Goal: Task Accomplishment & Management: Use online tool/utility

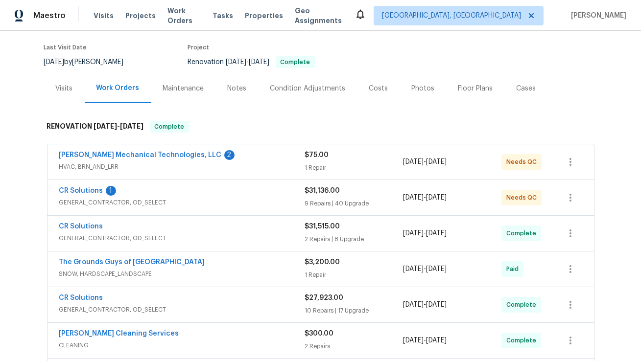
scroll to position [75, 0]
click at [250, 198] on span "GENERAL_CONTRACTOR, OD_SELECT" at bounding box center [182, 202] width 246 height 10
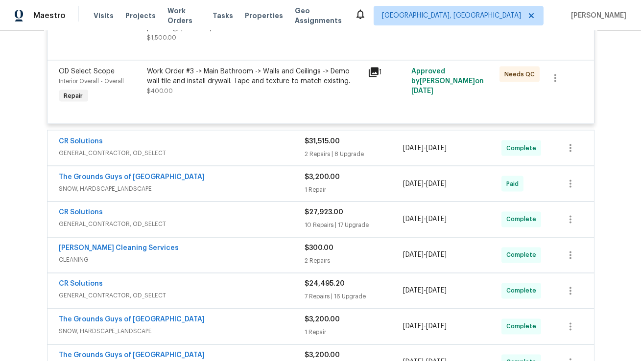
scroll to position [3380, 0]
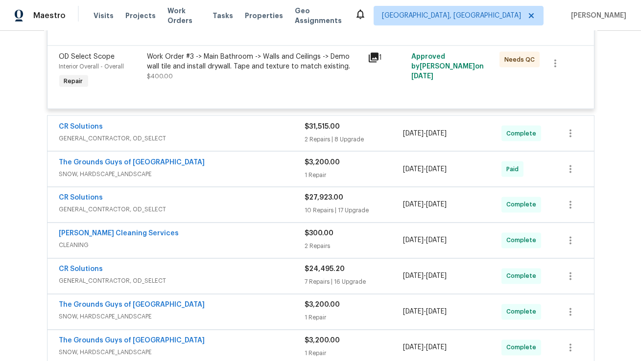
click at [232, 135] on span "GENERAL_CONTRACTOR, OD_SELECT" at bounding box center [182, 139] width 246 height 10
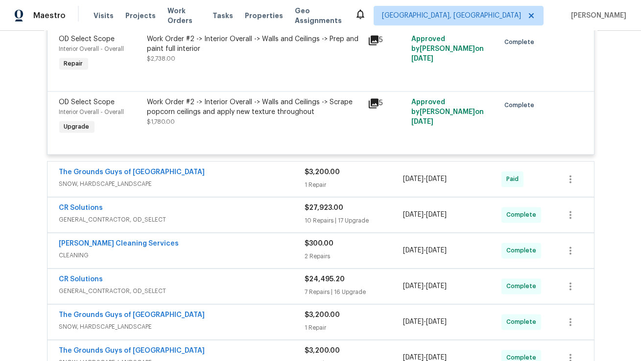
scroll to position [4062, 0]
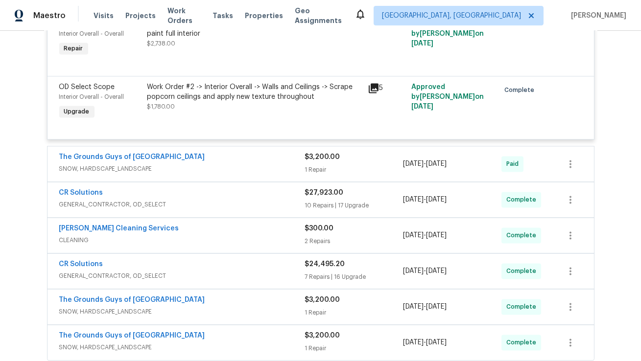
click at [257, 161] on div "The Grounds Guys of [GEOGRAPHIC_DATA]" at bounding box center [182, 158] width 246 height 12
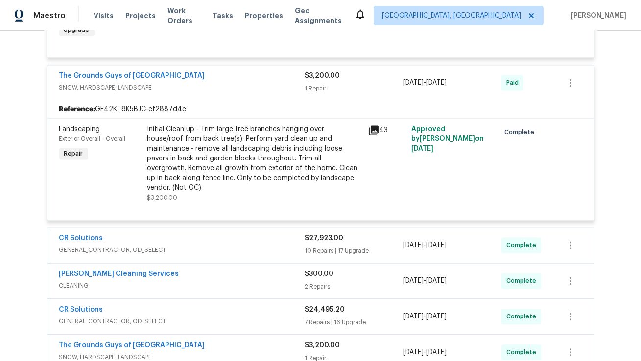
scroll to position [4161, 0]
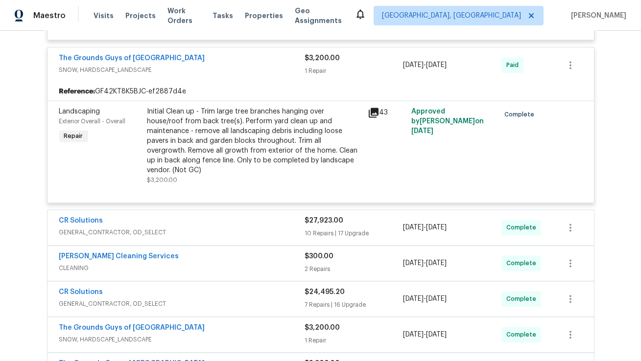
click at [279, 216] on div "CR Solutions" at bounding box center [182, 222] width 246 height 12
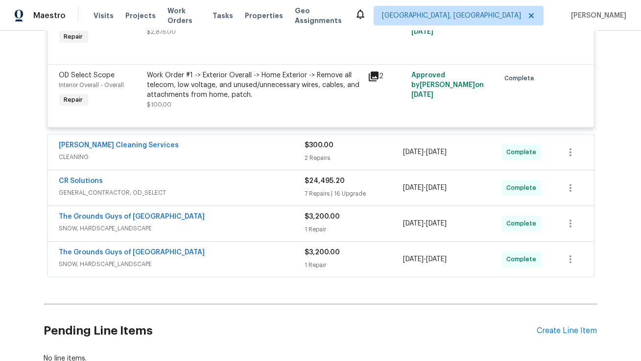
scroll to position [6067, 0]
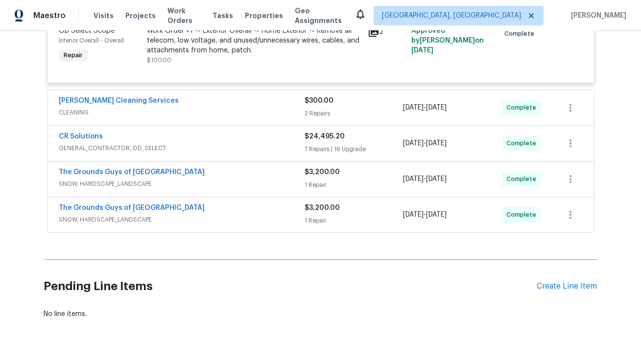
click at [244, 143] on span "GENERAL_CONTRACTOR, OD_SELECT" at bounding box center [182, 148] width 246 height 10
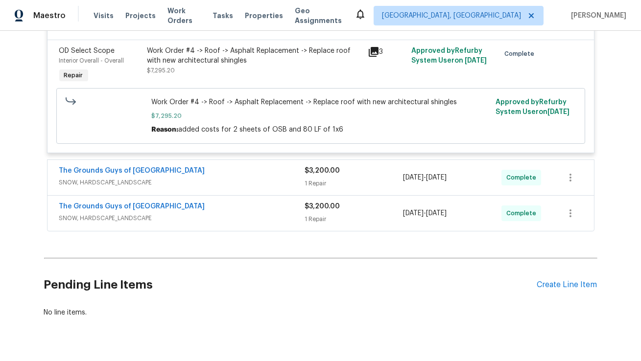
scroll to position [7664, 0]
click at [259, 179] on span "SNOW, HARDSCAPE_LANDSCAPE" at bounding box center [182, 182] width 246 height 10
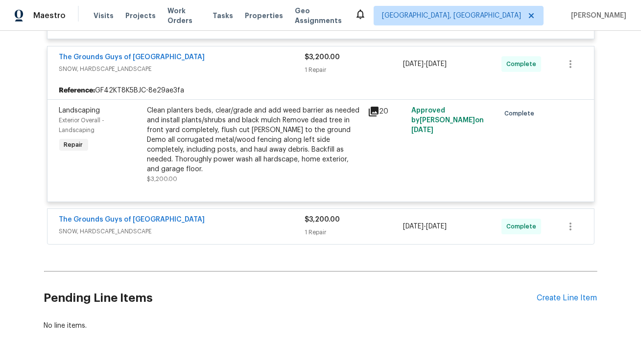
scroll to position [7782, 0]
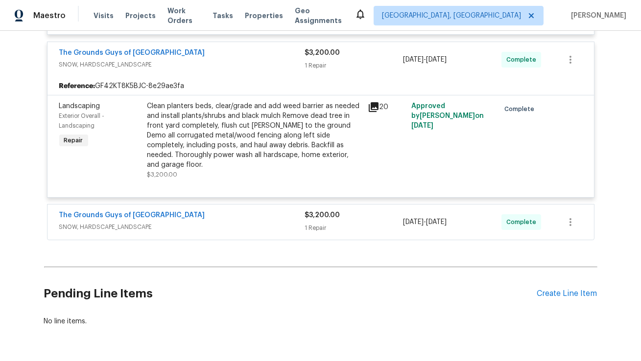
click at [246, 229] on span "SNOW, HARDSCAPE_LANDSCAPE" at bounding box center [182, 227] width 246 height 10
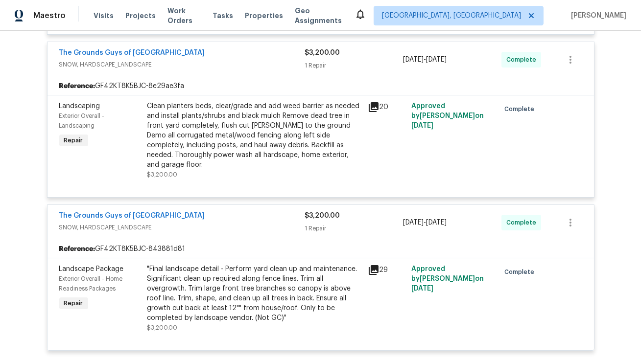
scroll to position [7936, 0]
